Goal: Understand process/instructions: Learn how to perform a task or action

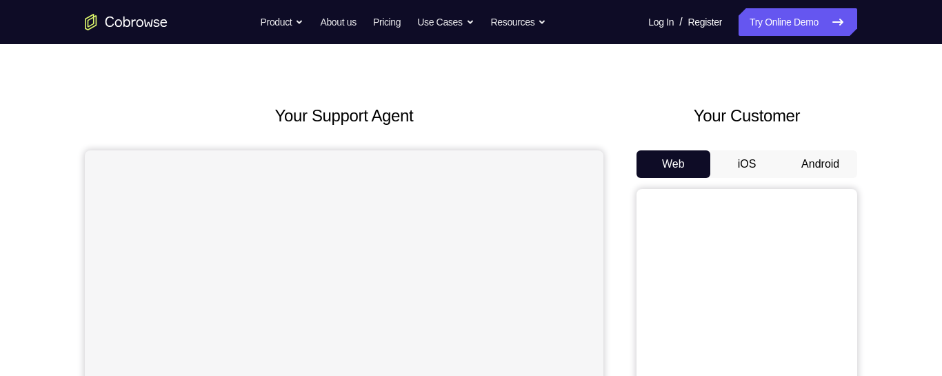
scroll to position [18, 0]
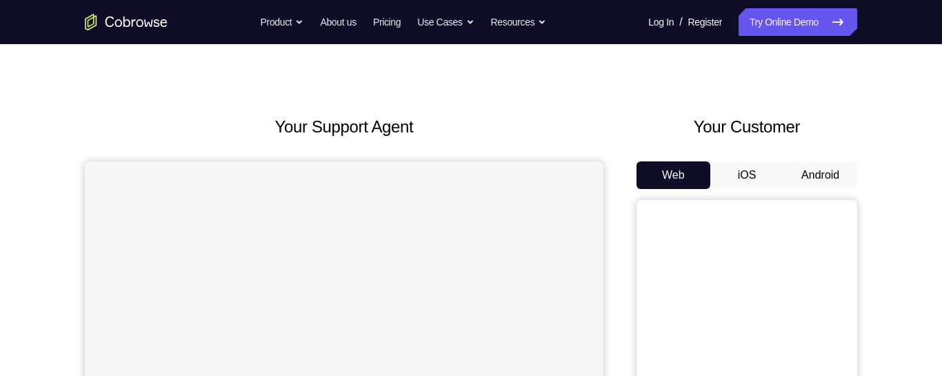
click at [818, 169] on button "Android" at bounding box center [820, 175] width 74 height 28
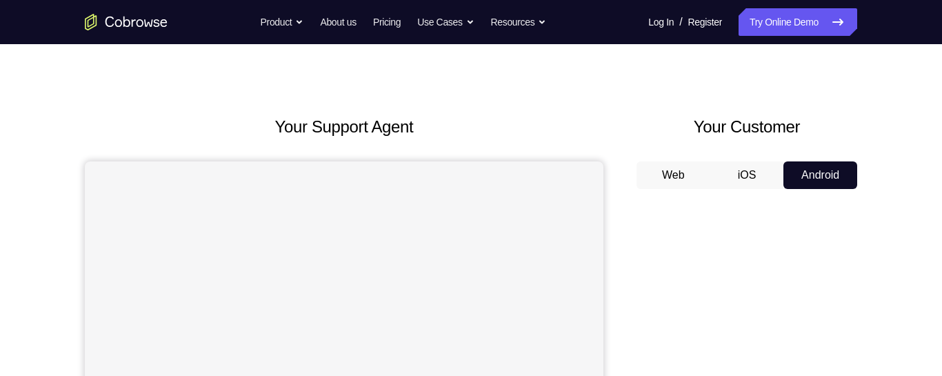
click at [695, 186] on button "Web" at bounding box center [673, 175] width 74 height 28
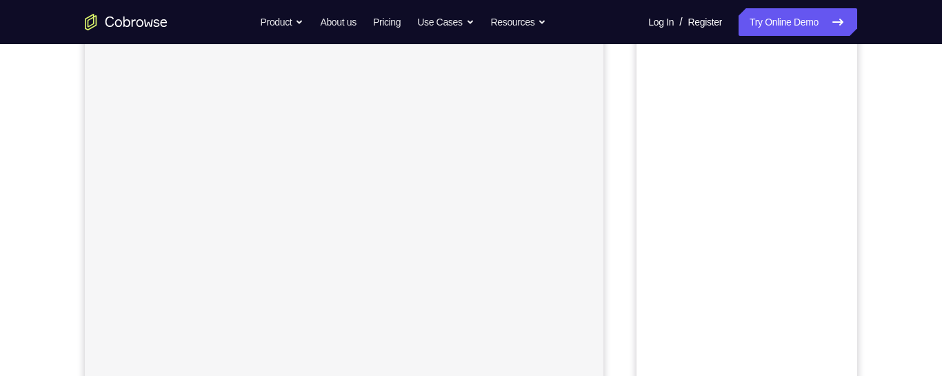
scroll to position [208, 0]
click at [912, 74] on div "Your Support Agent Your Customer Web iOS Android Next Steps We’d be happy to gi…" at bounding box center [471, 290] width 942 height 909
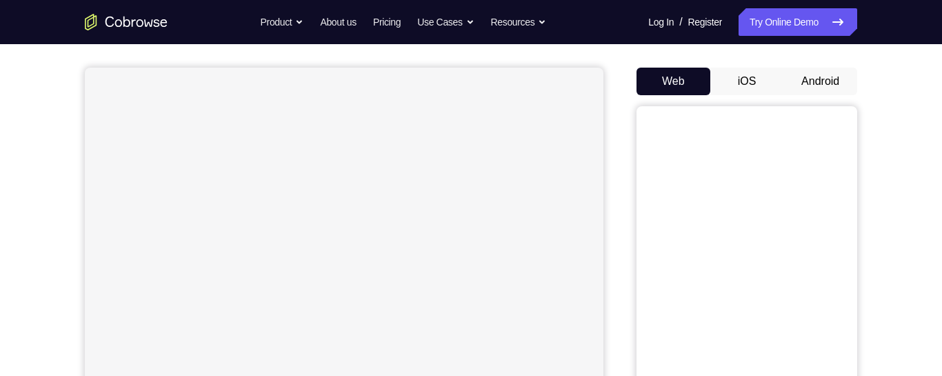
scroll to position [110, 0]
click at [833, 84] on button "Android" at bounding box center [820, 84] width 74 height 28
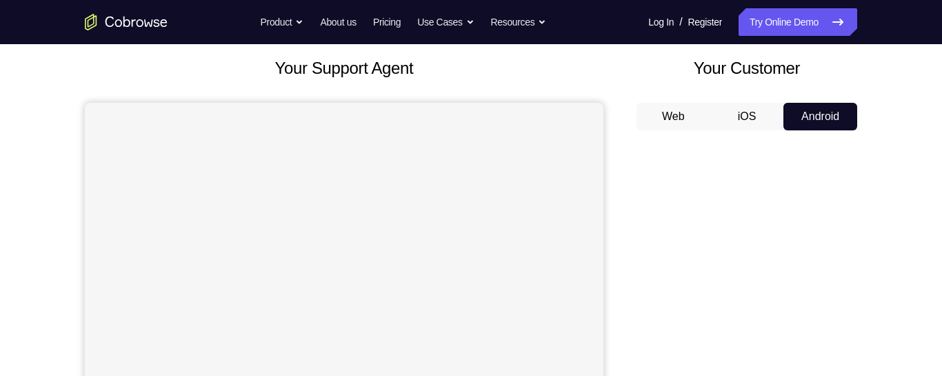
scroll to position [0, 0]
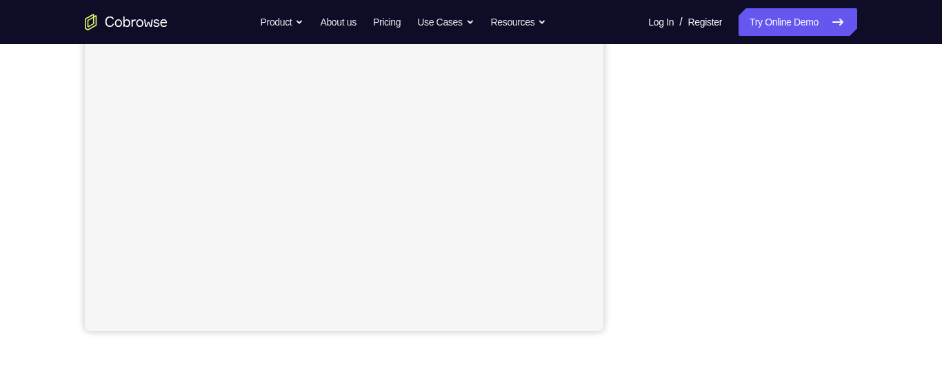
scroll to position [311, 0]
